Goal: Task Accomplishment & Management: Manage account settings

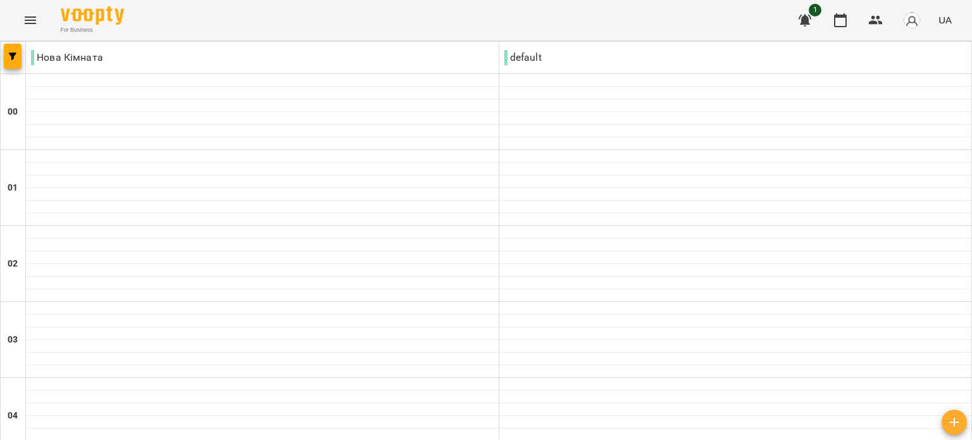
scroll to position [1455, 0]
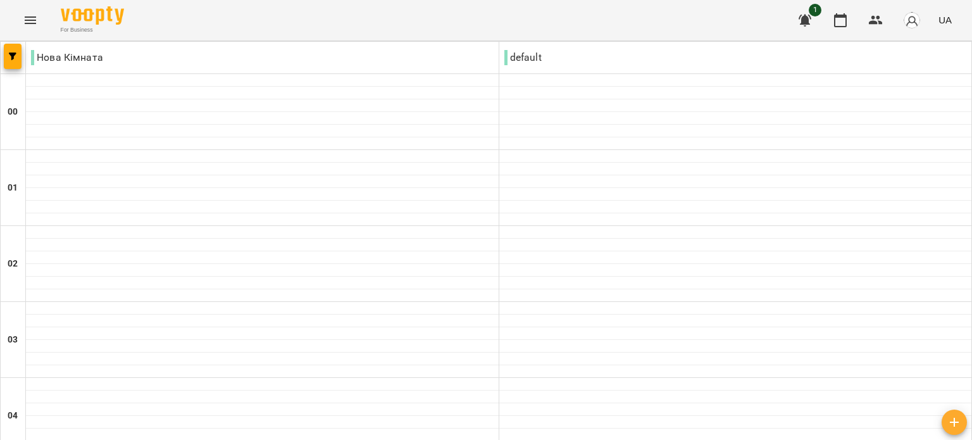
scroll to position [1392, 0]
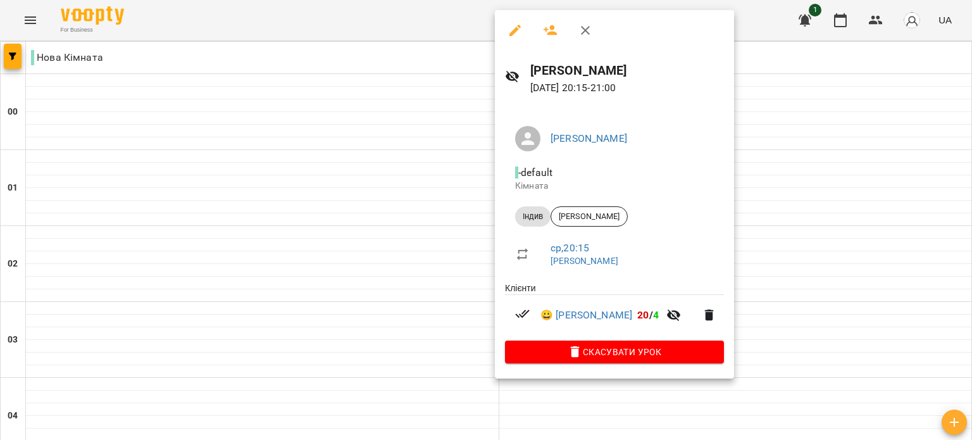
click at [417, 209] on div at bounding box center [486, 220] width 972 height 440
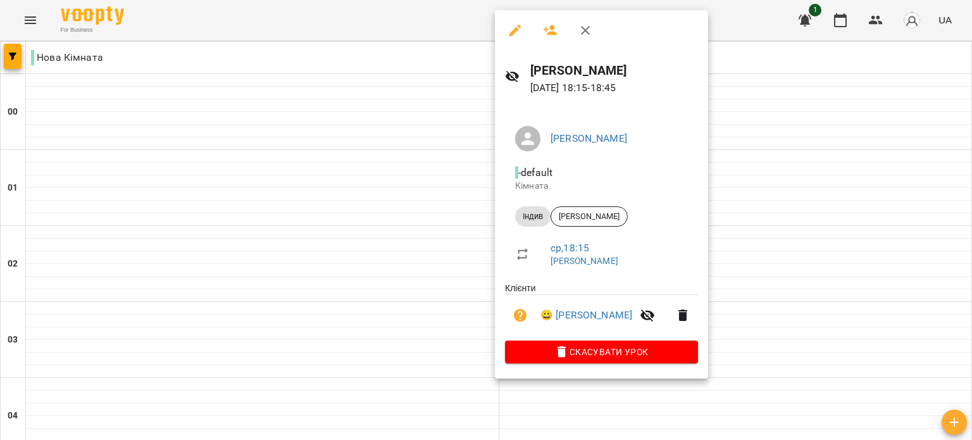
click at [724, 157] on div at bounding box center [486, 220] width 972 height 440
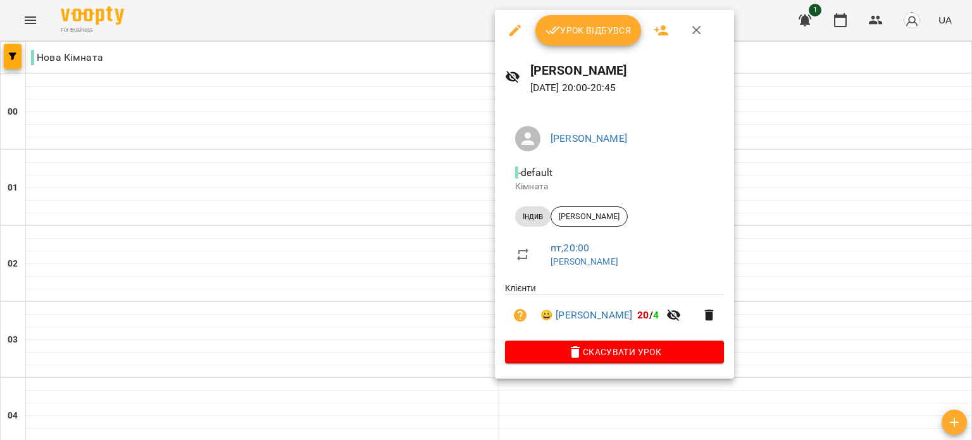
click at [600, 37] on span "Урок відбувся" at bounding box center [588, 30] width 86 height 15
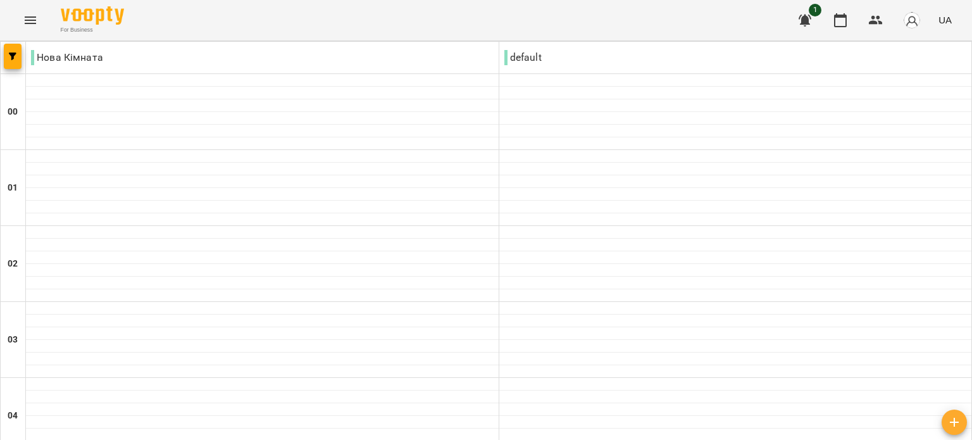
scroll to position [190, 0]
